Goal: Task Accomplishment & Management: Use online tool/utility

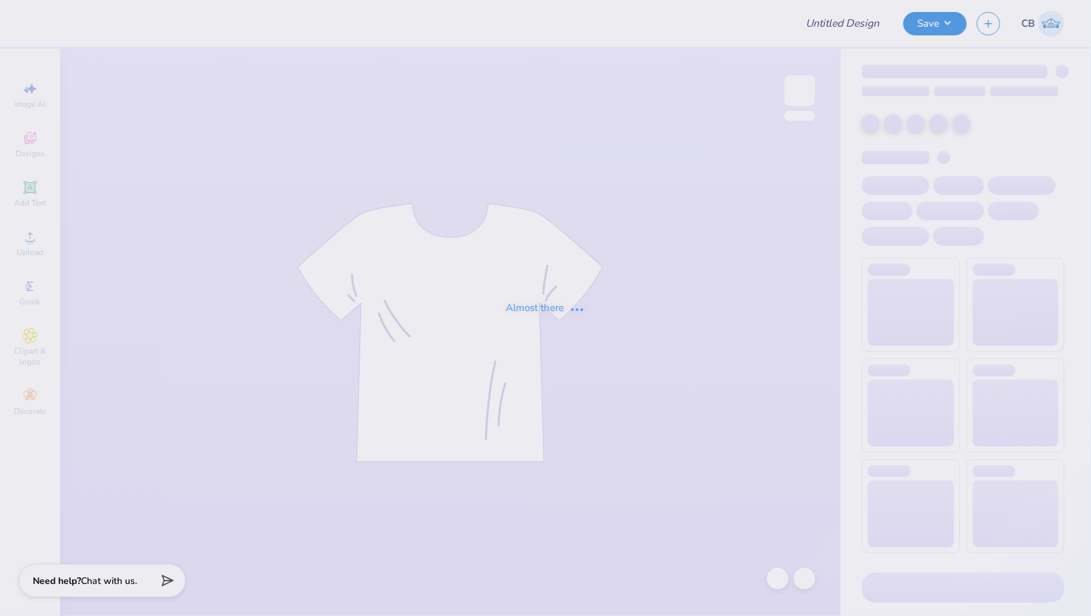
type input "ALPFA Quarter Zip"
type input "13"
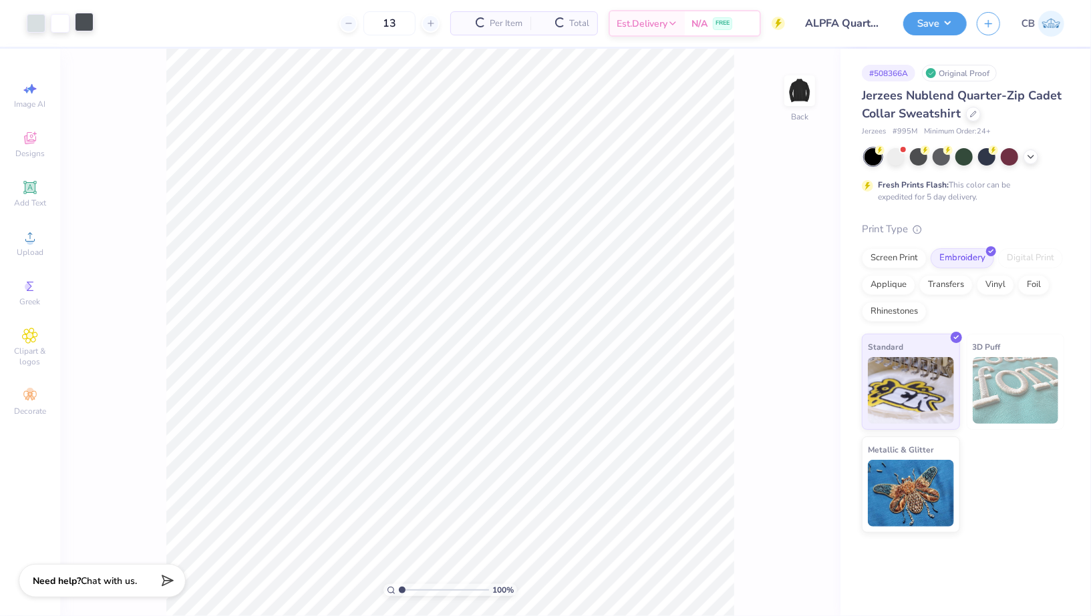
click at [84, 25] on div at bounding box center [84, 22] width 19 height 19
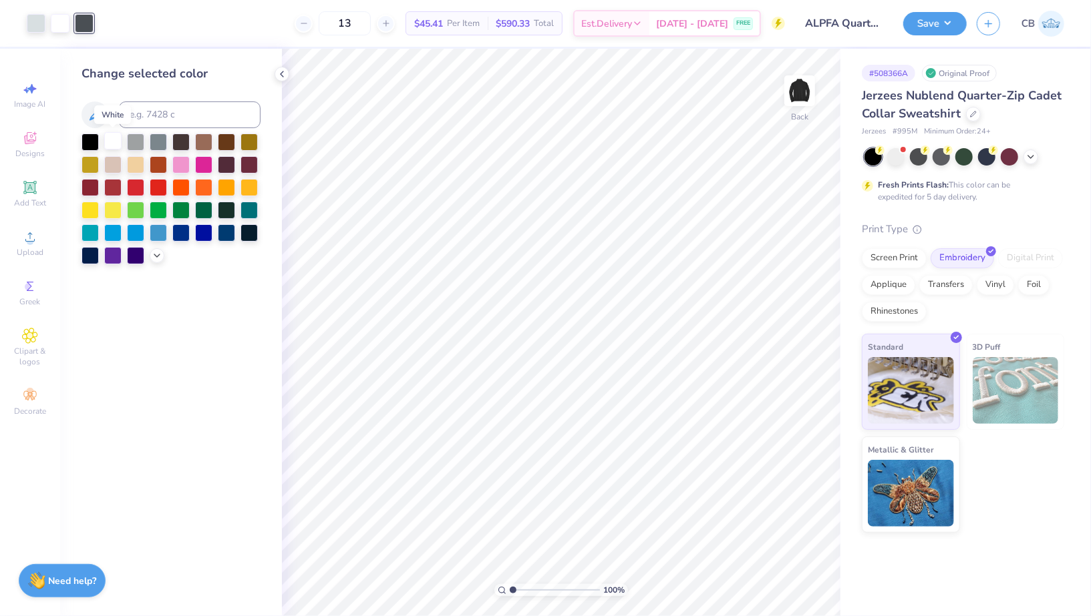
click at [109, 143] on div at bounding box center [112, 140] width 17 height 17
click at [33, 23] on div at bounding box center [36, 22] width 19 height 19
click at [116, 142] on div at bounding box center [112, 140] width 17 height 17
click at [938, 17] on button "Save" at bounding box center [934, 21] width 63 height 23
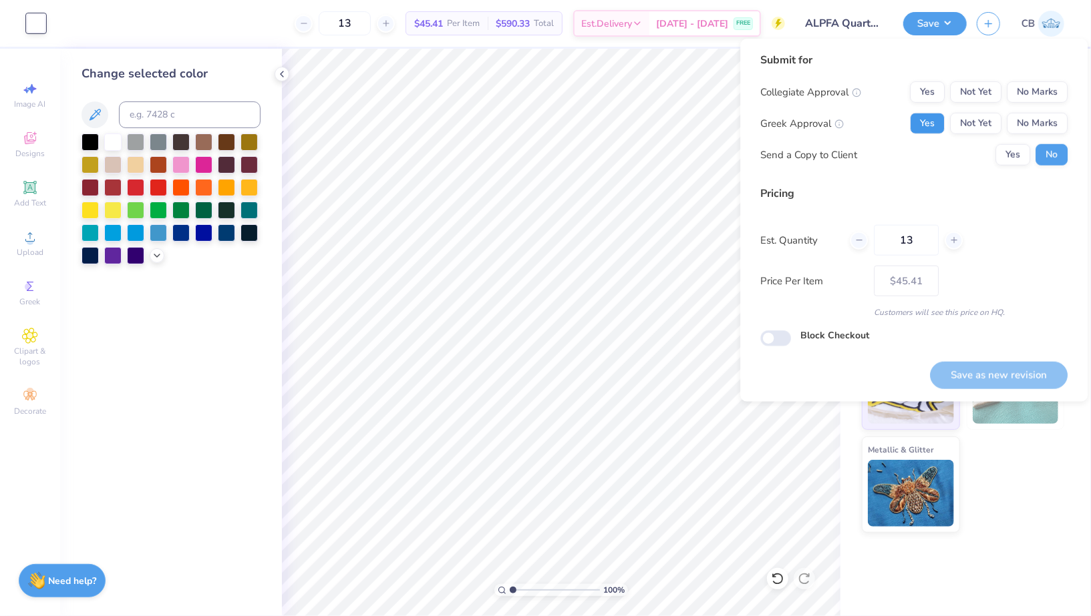
click at [929, 122] on button "Yes" at bounding box center [927, 123] width 35 height 21
click at [928, 83] on button "Yes" at bounding box center [927, 91] width 35 height 21
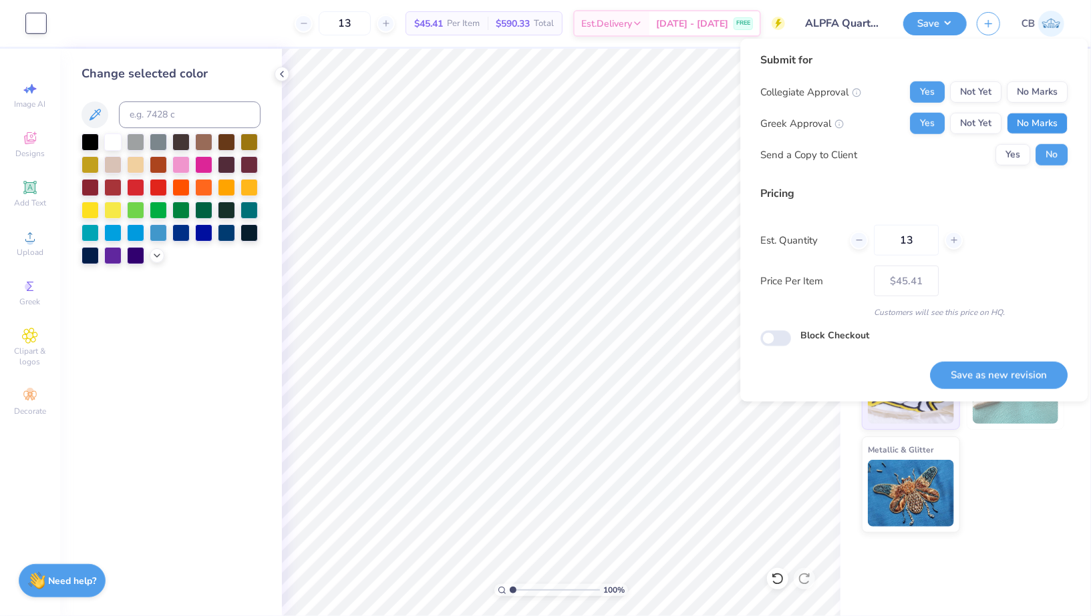
click at [1043, 118] on button "No Marks" at bounding box center [1037, 123] width 61 height 21
click at [998, 371] on button "Save as new revision" at bounding box center [999, 375] width 138 height 27
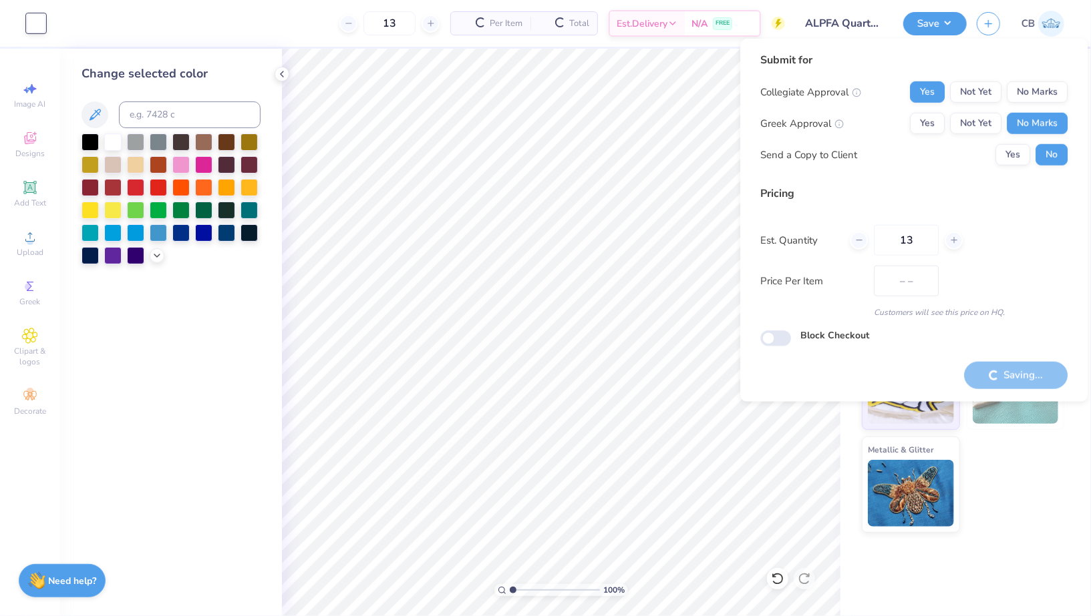
type input "$45.41"
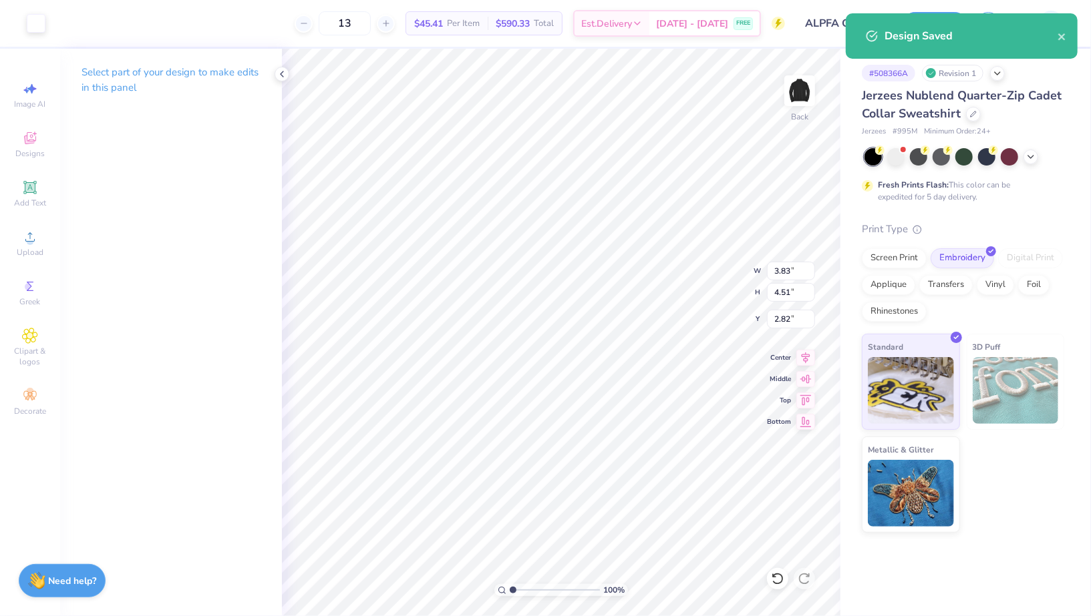
type input "3.00"
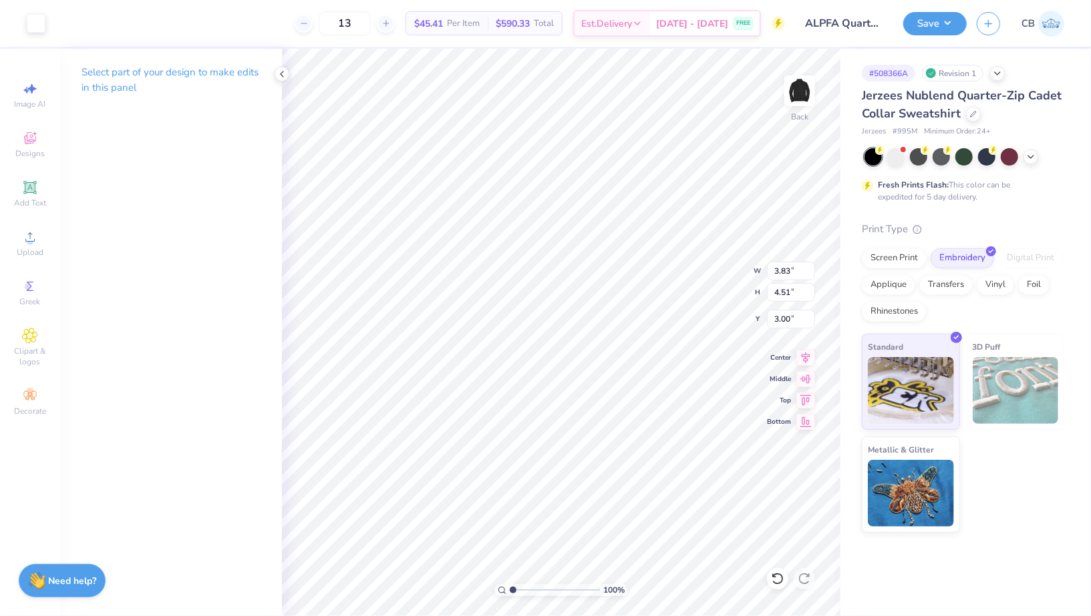
type input "2.87"
type input "3.38"
click at [360, 25] on input "13" at bounding box center [345, 23] width 52 height 24
type input "13"
click at [962, 27] on button "Save" at bounding box center [934, 21] width 63 height 23
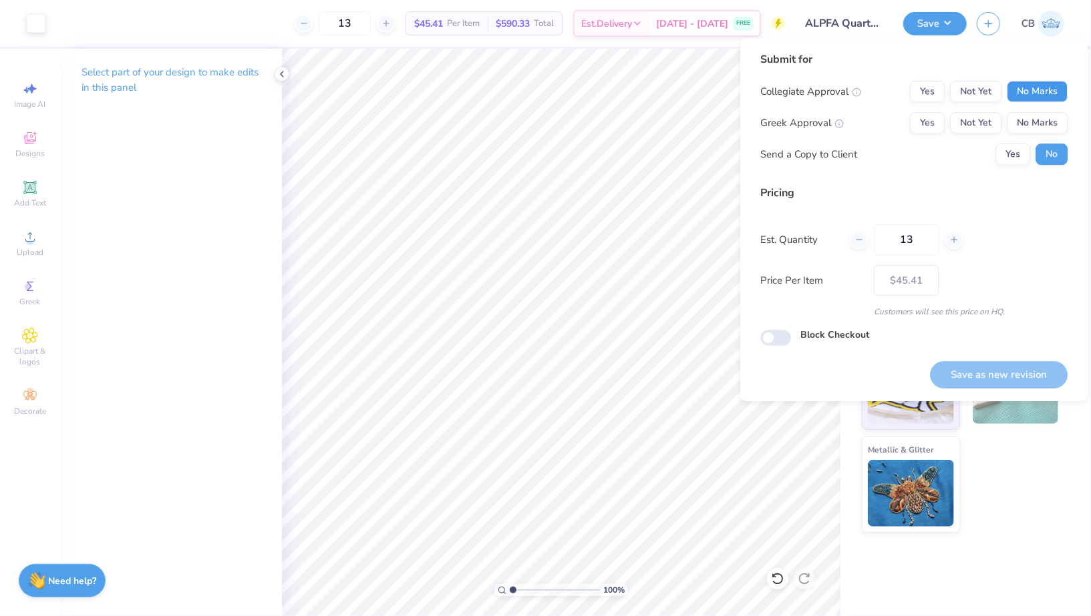
click at [1040, 86] on button "No Marks" at bounding box center [1037, 91] width 61 height 21
click at [1041, 130] on button "No Marks" at bounding box center [1037, 122] width 61 height 21
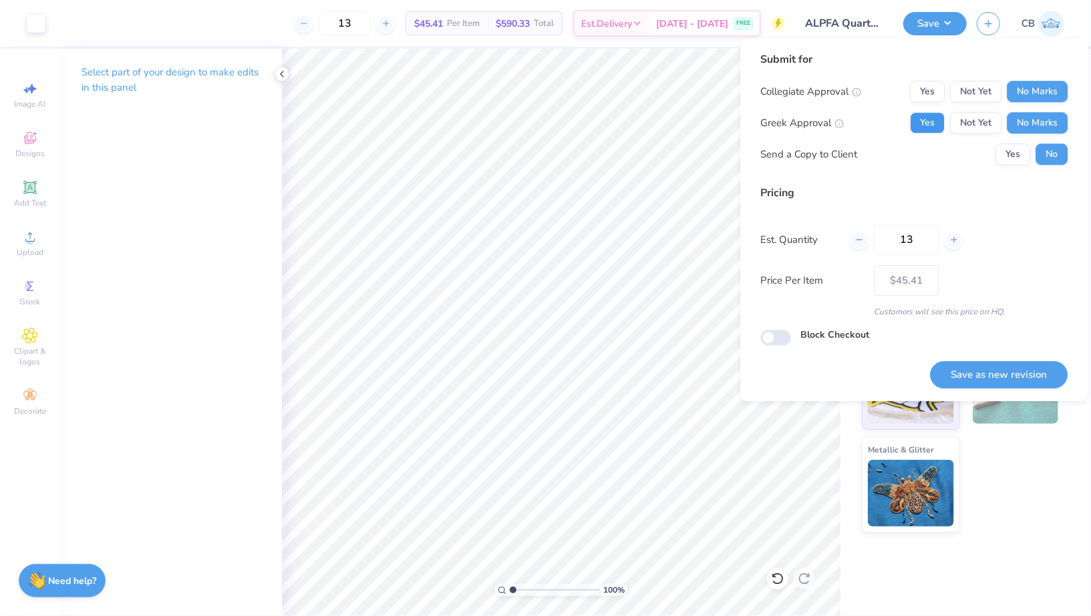
click at [933, 126] on button "Yes" at bounding box center [927, 122] width 35 height 21
click at [933, 85] on button "Yes" at bounding box center [927, 91] width 35 height 21
click at [1043, 120] on button "No Marks" at bounding box center [1037, 122] width 61 height 21
click at [972, 363] on button "Save as new revision" at bounding box center [999, 374] width 138 height 27
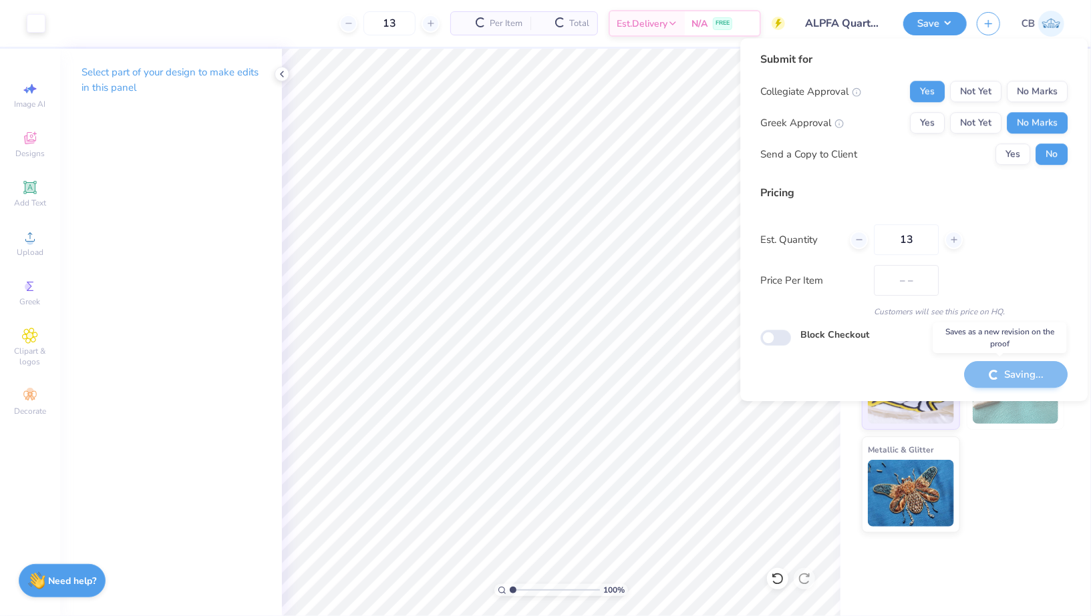
type input "$45.41"
